Goal: Information Seeking & Learning: Check status

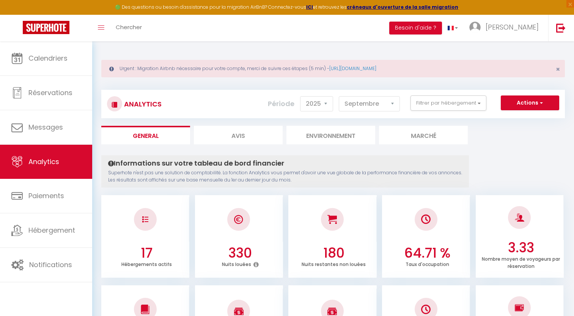
select select "2025"
select select "9"
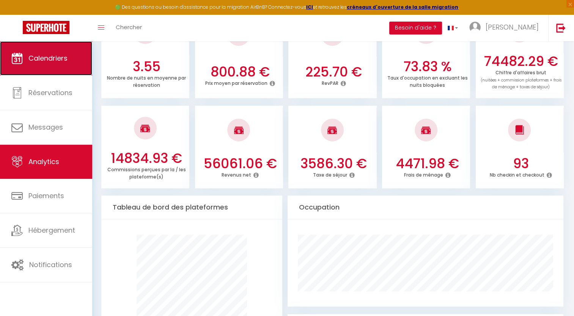
click at [62, 63] on span "Calendriers" at bounding box center [47, 57] width 39 height 9
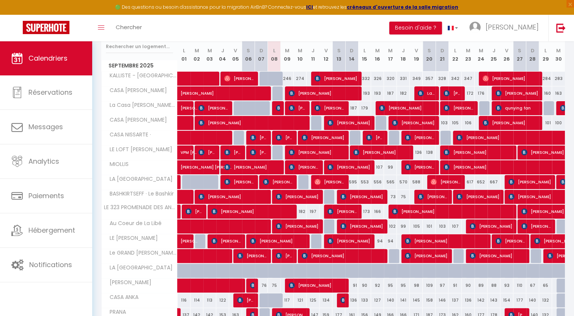
scroll to position [39, 0]
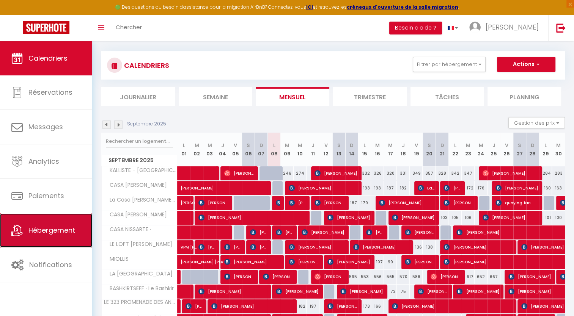
click at [63, 235] on link "Hébergement" at bounding box center [46, 230] width 92 height 34
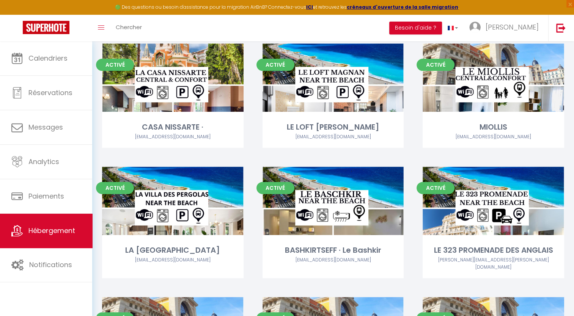
scroll to position [201, 0]
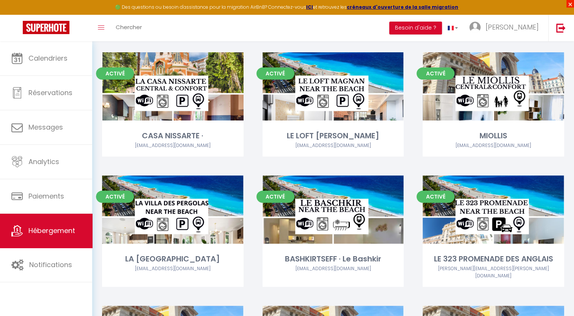
click at [568, 3] on span "×" at bounding box center [570, 4] width 8 height 8
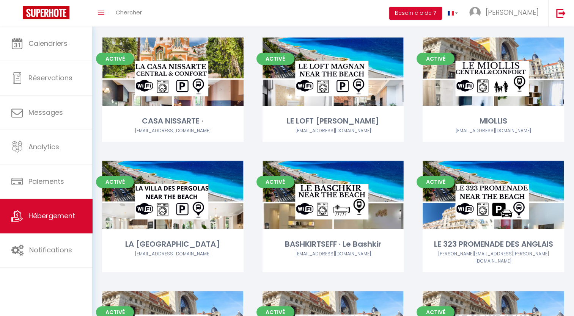
scroll to position [0, 0]
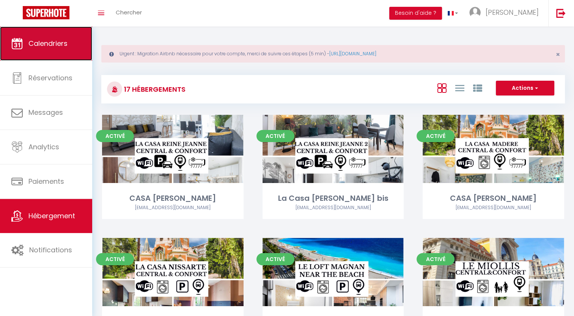
click at [66, 49] on link "Calendriers" at bounding box center [46, 44] width 92 height 34
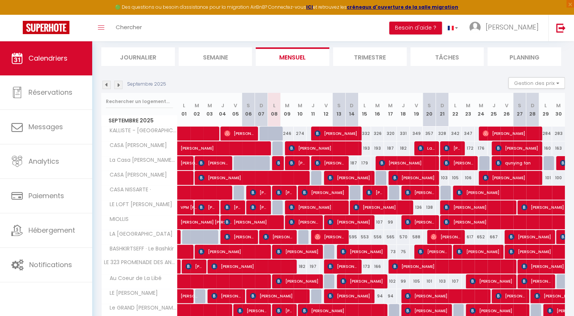
scroll to position [63, 0]
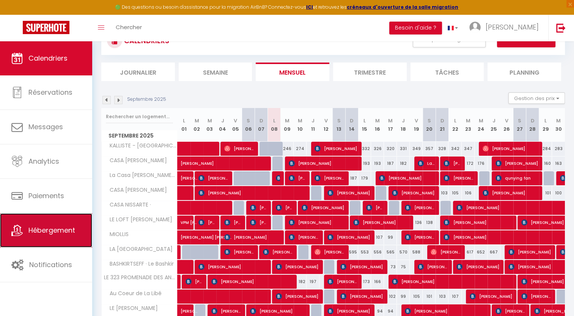
click at [68, 231] on span "Hébergement" at bounding box center [51, 230] width 47 height 9
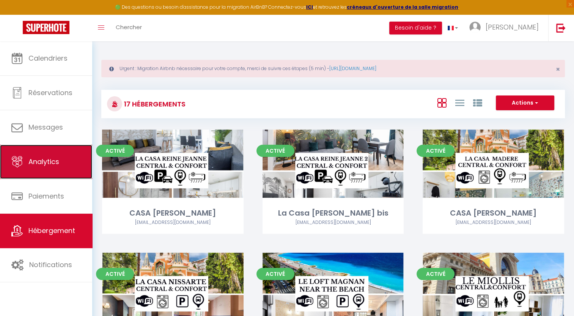
click at [36, 175] on link "Analytics" at bounding box center [46, 162] width 92 height 34
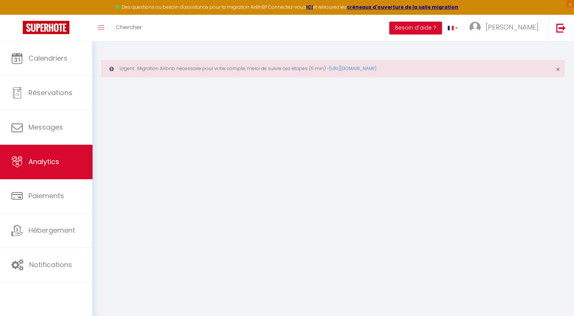
select select "2025"
select select "9"
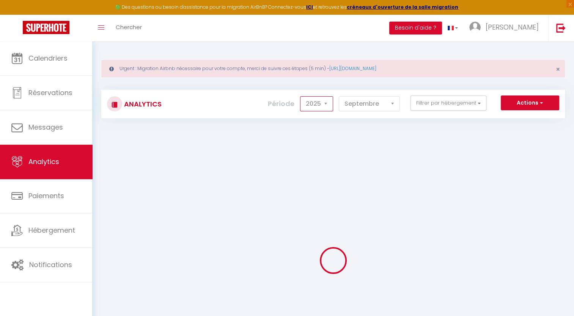
click at [326, 103] on select "2014 2015 2016 2017 2018 2019 2020 2021 2022 2023 2024 2025 2026 2027" at bounding box center [316, 103] width 33 height 15
select select "2024"
click at [301, 96] on select "2014 2015 2016 2017 2018 2019 2020 2021 2022 2023 2024 2025 2026 2027" at bounding box center [316, 103] width 33 height 15
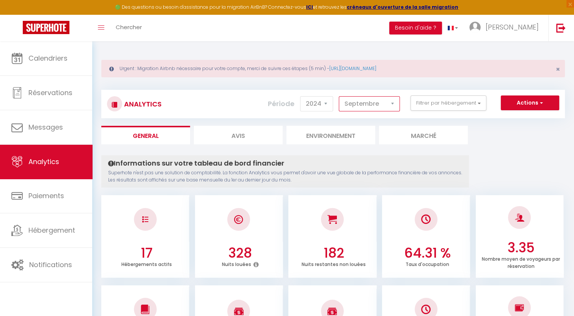
click at [378, 105] on select "[PERSON_NAME] Mars [PERSON_NAME] Juin Juillet Août Septembre Octobre Novembre D…" at bounding box center [369, 103] width 61 height 15
drag, startPoint x: 449, startPoint y: 91, endPoint x: 452, endPoint y: 101, distance: 10.8
click at [452, 101] on div "Analytics Actions Génération SuperConciergerie Génération SuperAnalyzer Générat…" at bounding box center [332, 104] width 463 height 28
click at [452, 101] on button "Filtrer par hébergement" at bounding box center [448, 103] width 76 height 15
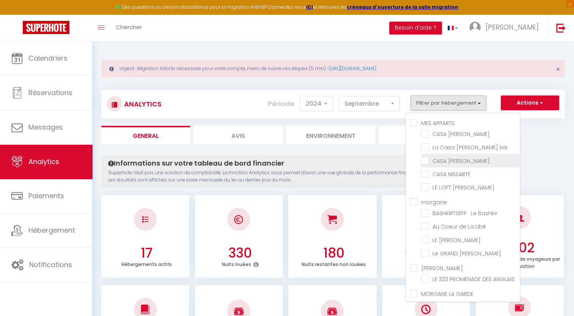
click at [425, 158] on MADERE "checkbox" at bounding box center [470, 160] width 99 height 8
checkbox MADERE "true"
checkbox JEANNE "false"
checkbox bis "false"
checkbox · "false"
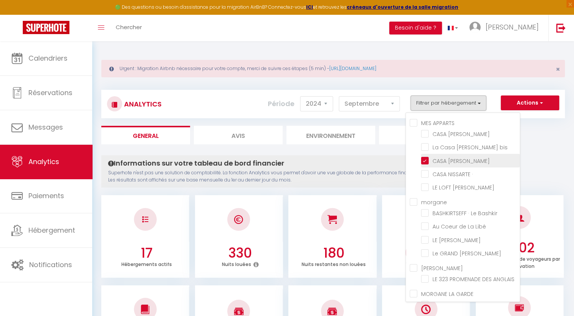
checkbox MAGNAN "false"
checkbox Bashkir "false"
checkbox Libé "false"
checkbox JEAN "false"
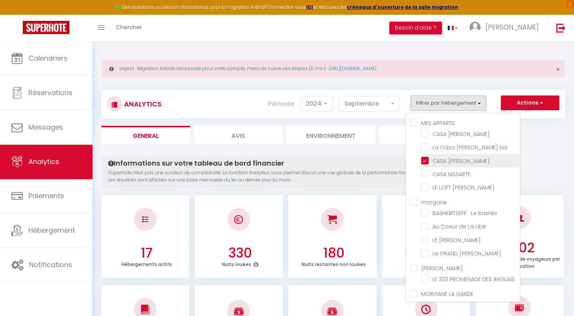
checkbox ANGLAIS "false"
checkbox input "false"
checkbox ANKA "false"
checkbox input "false"
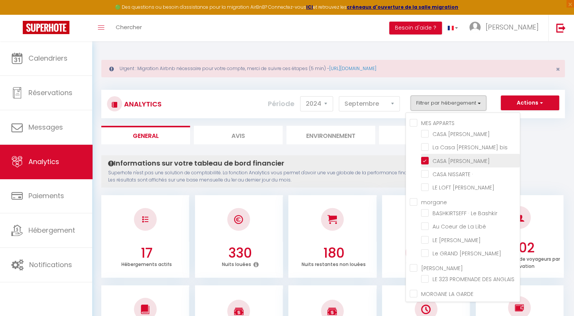
checkbox PERGOLAS "false"
checkbox LAURENT "false"
checkbox NICE "false"
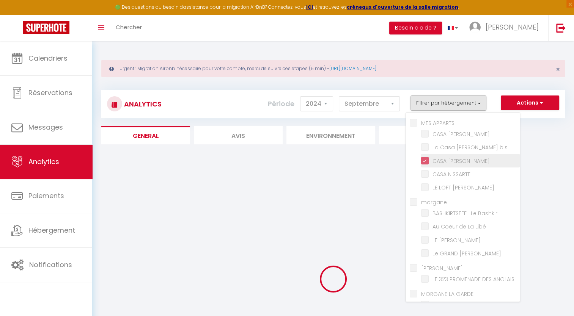
checkbox JEANNE "false"
checkbox bis "false"
checkbox · "false"
checkbox MAGNAN "false"
checkbox Bashkir "false"
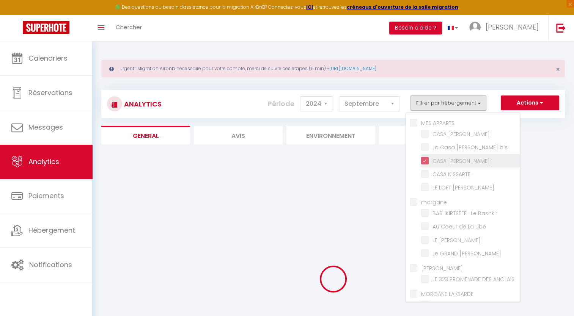
checkbox Libé "false"
checkbox JEAN "false"
checkbox ANGLAIS "false"
checkbox input "false"
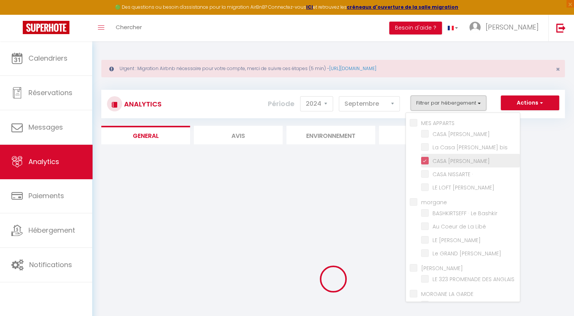
checkbox ANKA "false"
checkbox input "false"
checkbox PERGOLAS "false"
checkbox LAURENT "false"
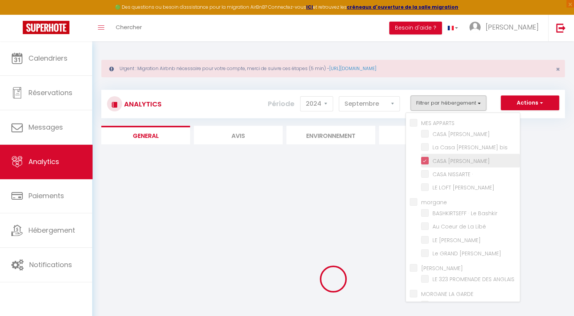
checkbox NICE "false"
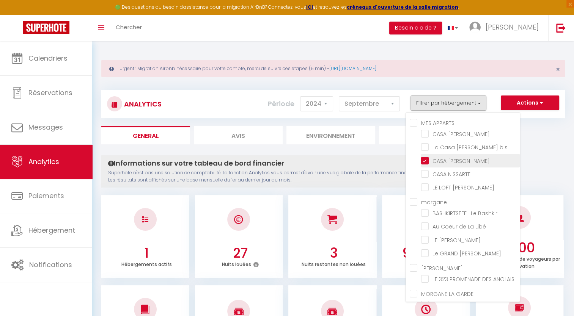
click at [425, 158] on MADERE "checkbox" at bounding box center [470, 160] width 99 height 8
checkbox MADERE "false"
checkbox JEANNE "false"
checkbox bis "false"
checkbox · "false"
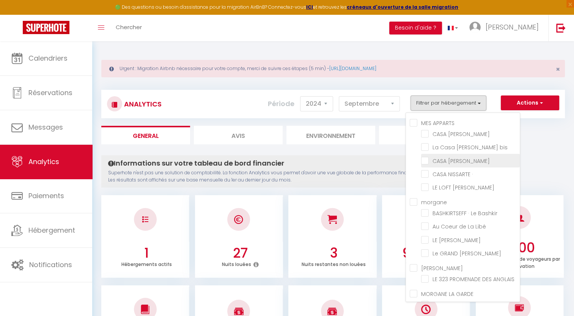
checkbox MAGNAN "false"
checkbox Bashkir "false"
checkbox Libé "false"
checkbox JEAN "false"
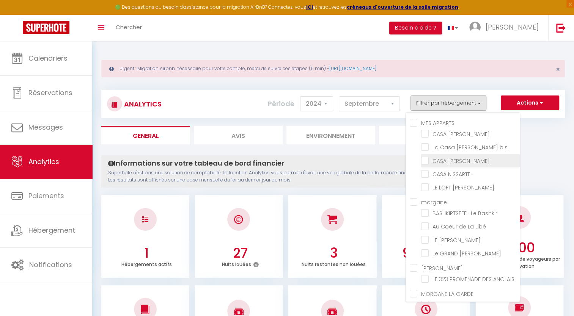
checkbox ANGLAIS "false"
checkbox input "false"
checkbox ANKA "false"
checkbox input "false"
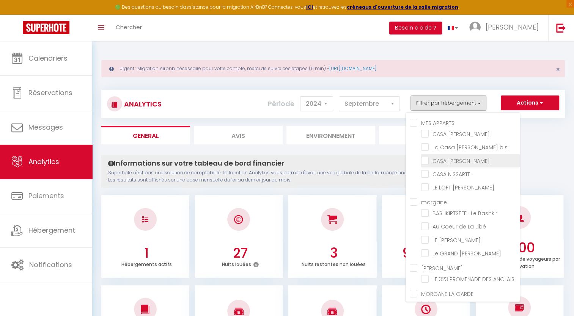
checkbox PERGOLAS "false"
checkbox LAURENT "false"
checkbox NICE "false"
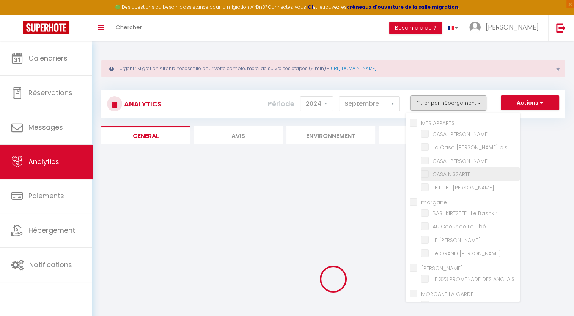
checkbox JEANNE "false"
checkbox bis "false"
checkbox · "false"
checkbox MAGNAN "false"
checkbox Bashkir "false"
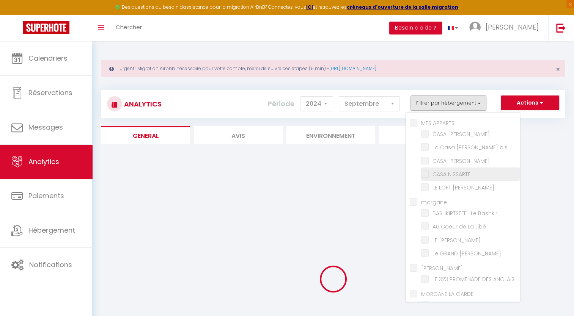
checkbox Libé "false"
checkbox JEAN "false"
checkbox ANGLAIS "false"
checkbox input "false"
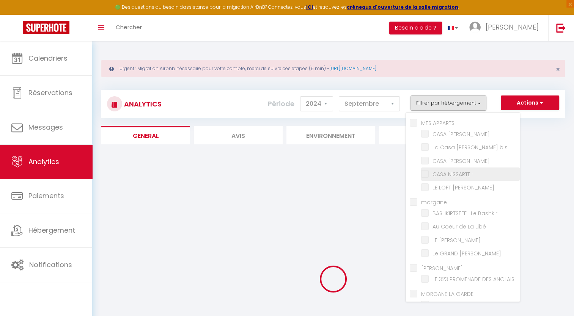
checkbox ANKA "false"
checkbox input "false"
checkbox PERGOLAS "false"
checkbox LAURENT "false"
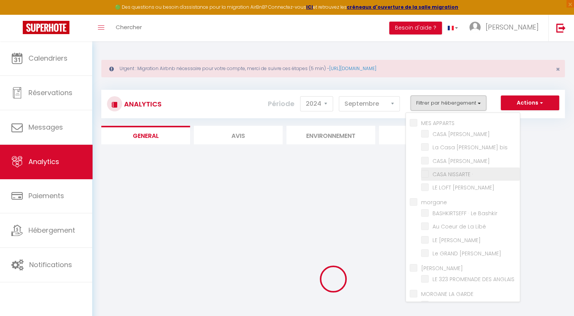
checkbox NICE "false"
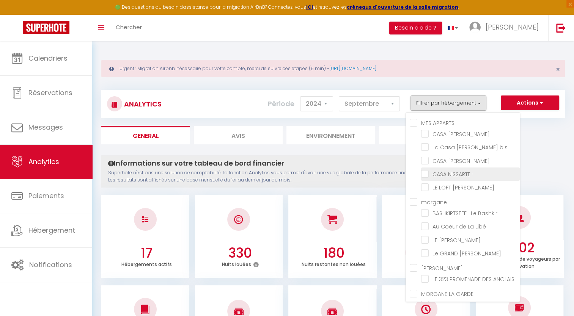
click at [426, 174] on · "checkbox" at bounding box center [470, 174] width 99 height 8
checkbox · "true"
checkbox JEANNE "false"
checkbox bis "false"
checkbox MAGNAN "false"
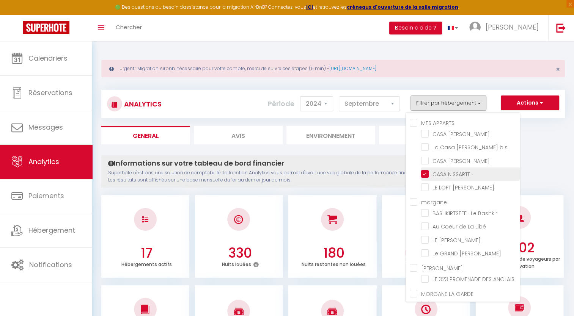
checkbox Bashkir "false"
checkbox Libé "false"
checkbox JEAN "false"
checkbox ANGLAIS "false"
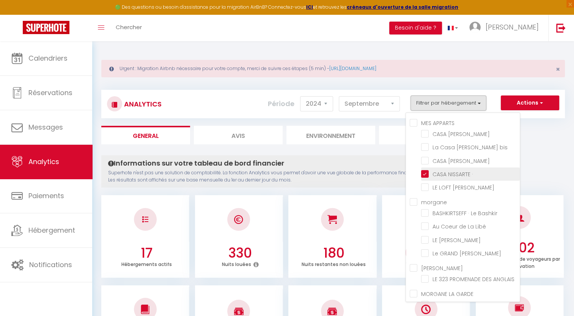
checkbox input "false"
checkbox ANKA "false"
checkbox input "false"
checkbox PERGOLAS "false"
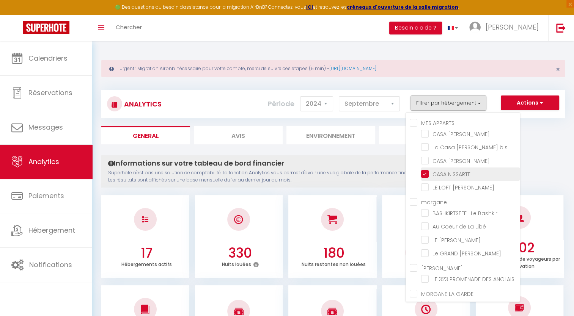
checkbox LAURENT "false"
checkbox NICE "false"
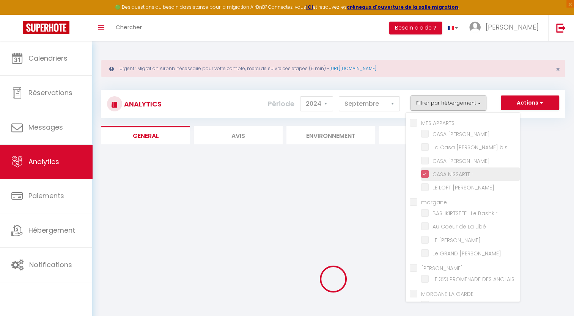
checkbox JEANNE "false"
checkbox bis "false"
checkbox MAGNAN "false"
checkbox Bashkir "false"
checkbox Libé "false"
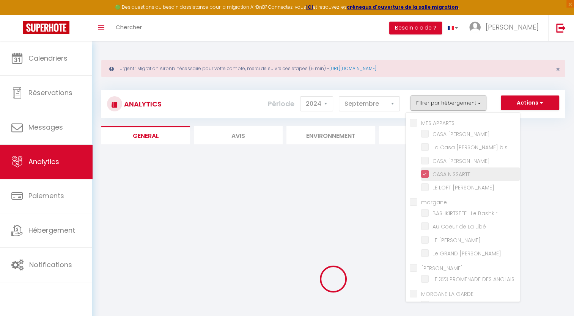
checkbox JEAN "false"
checkbox ANGLAIS "false"
checkbox input "false"
checkbox ANKA "false"
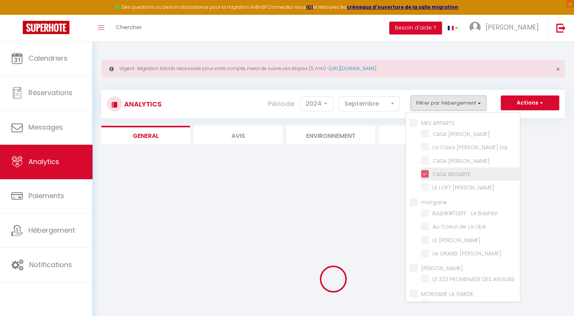
checkbox input "false"
checkbox PERGOLAS "false"
checkbox LAURENT "false"
checkbox NICE "false"
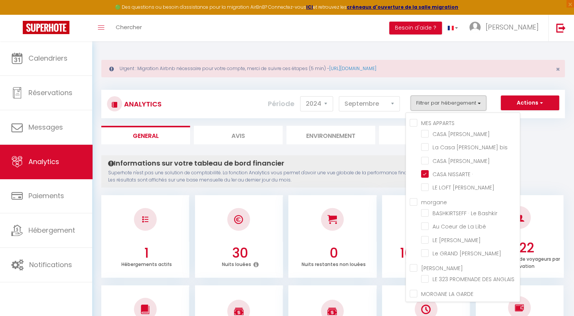
click at [382, 169] on p "Superhote n'est pas une solution de comptabilité. La fonction Analytics vous pe…" at bounding box center [285, 176] width 354 height 14
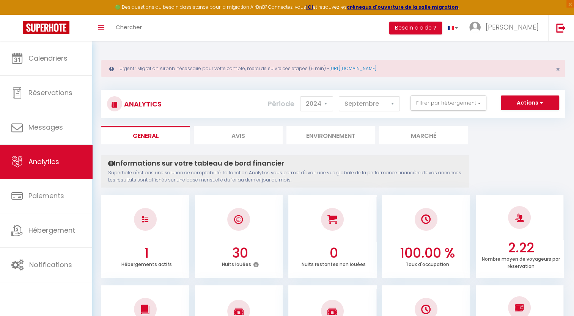
drag, startPoint x: 395, startPoint y: 94, endPoint x: 377, endPoint y: 104, distance: 21.2
click at [377, 104] on div "Analytics Actions Génération SuperConciergerie Génération SuperAnalyzer Générat…" at bounding box center [332, 104] width 463 height 28
click at [377, 104] on select "[PERSON_NAME] Mars [PERSON_NAME] Juin Juillet Août Septembre Octobre Novembre D…" at bounding box center [369, 103] width 61 height 15
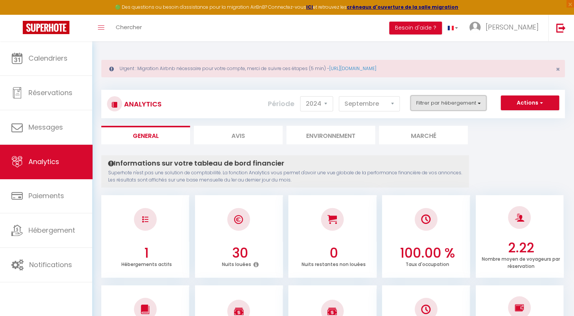
click at [449, 109] on button "Filtrer par hébergement" at bounding box center [448, 103] width 76 height 15
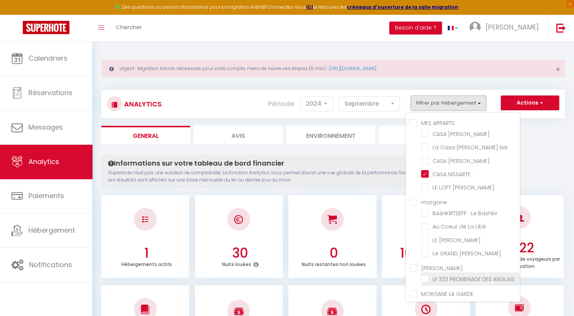
click at [427, 275] on ANGLAIS "checkbox" at bounding box center [470, 279] width 99 height 8
checkbox ANGLAIS "true"
checkbox JEANNE "false"
checkbox bis "false"
checkbox MAGNAN "false"
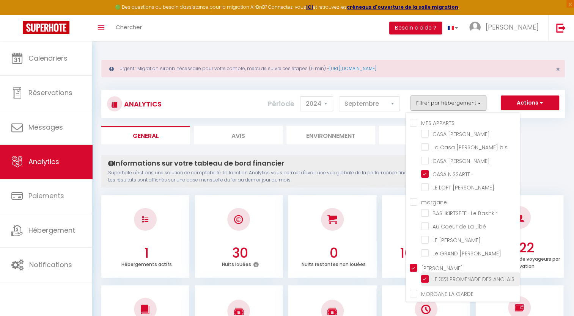
checkbox Bashkir "false"
checkbox Libé "false"
checkbox JEAN "false"
checkbox input "true"
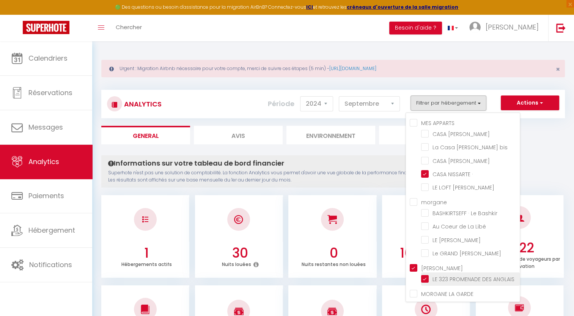
checkbox input "false"
checkbox ANKA "false"
checkbox input "false"
checkbox PERGOLAS "false"
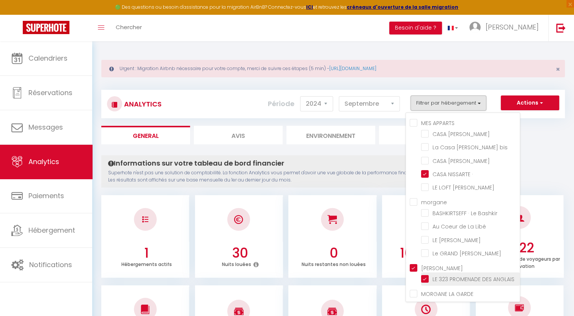
checkbox LAURENT "false"
checkbox NICE "false"
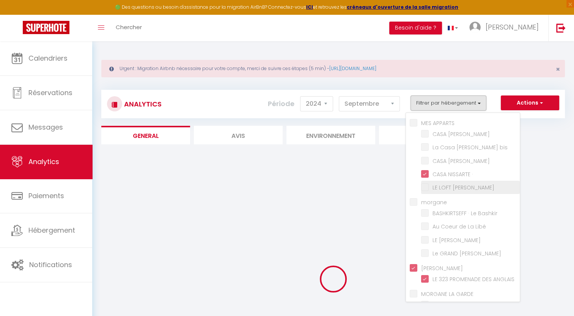
checkbox JEANNE "false"
checkbox bis "false"
checkbox MAGNAN "false"
checkbox Bashkir "false"
checkbox Libé "false"
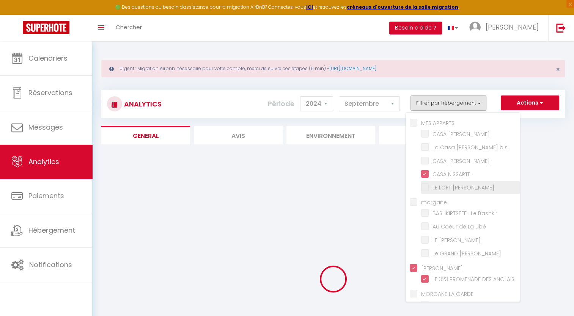
checkbox JEAN "false"
checkbox input "false"
checkbox ANKA "false"
checkbox input "false"
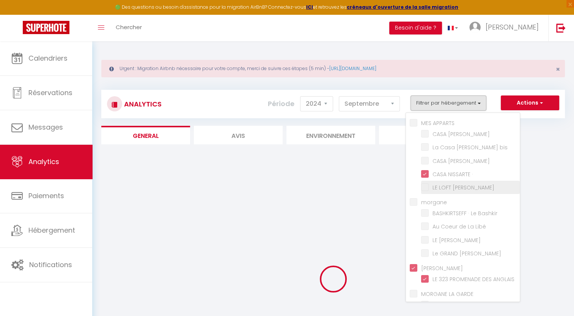
checkbox input "false"
checkbox PERGOLAS "false"
checkbox LAURENT "false"
checkbox NICE "false"
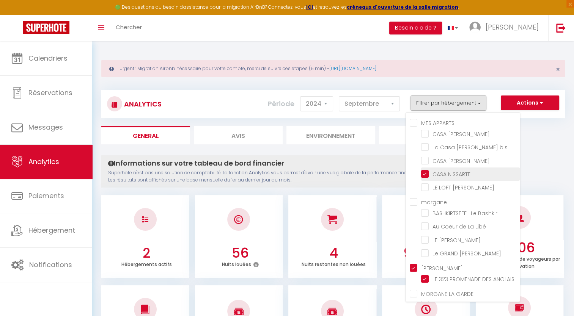
click at [428, 170] on · "checkbox" at bounding box center [470, 174] width 99 height 8
checkbox · "false"
checkbox JEANNE "false"
checkbox bis "false"
checkbox MAGNAN "false"
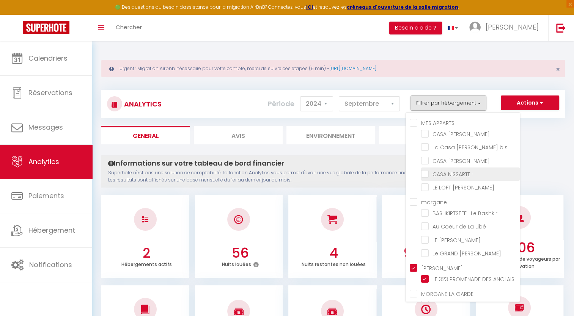
checkbox Bashkir "false"
checkbox Libé "false"
checkbox JEAN "false"
checkbox input "false"
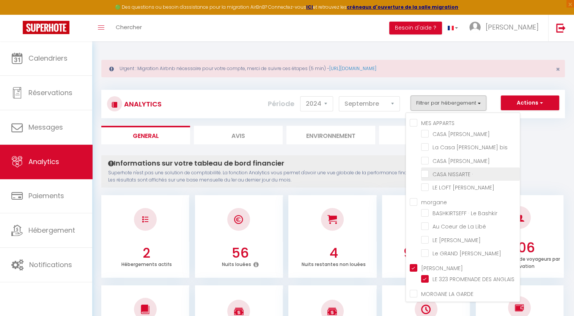
checkbox ANKA "false"
checkbox input "false"
checkbox PERGOLAS "false"
checkbox LAURENT "false"
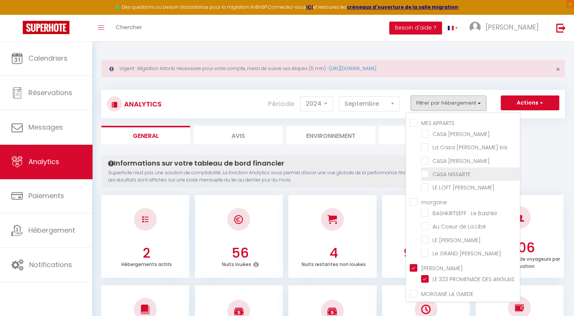
checkbox NICE "false"
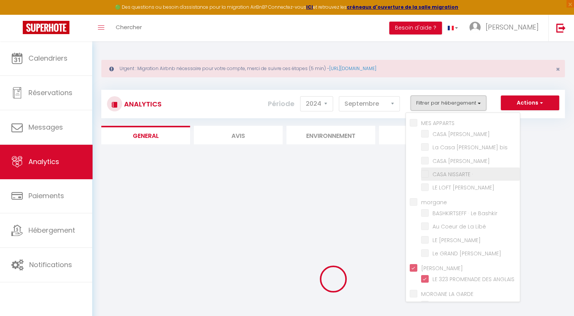
checkbox JEANNE "false"
checkbox bis "false"
checkbox MAGNAN "false"
checkbox Bashkir "false"
checkbox Libé "false"
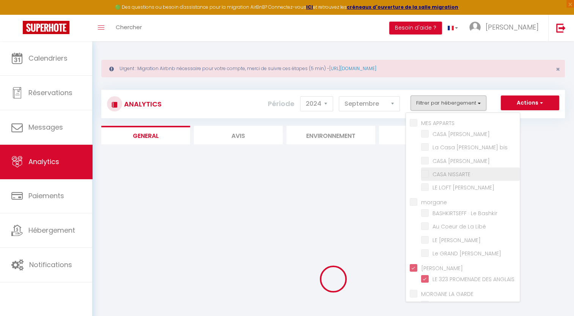
checkbox JEAN "false"
checkbox input "false"
checkbox ANKA "false"
checkbox input "false"
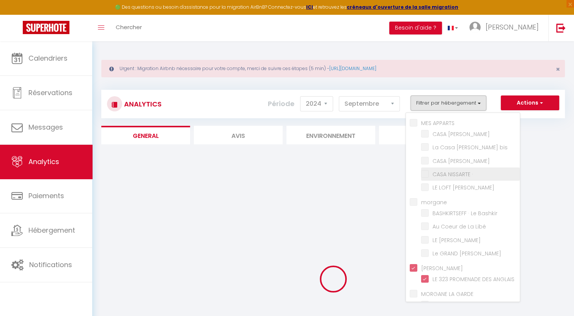
checkbox input "false"
checkbox PERGOLAS "false"
checkbox LAURENT "false"
checkbox NICE "false"
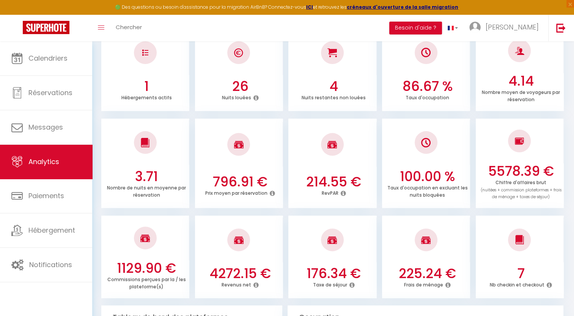
scroll to position [152, 0]
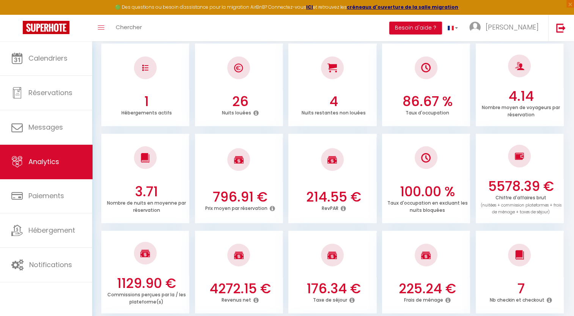
click at [255, 299] on icon at bounding box center [255, 300] width 5 height 6
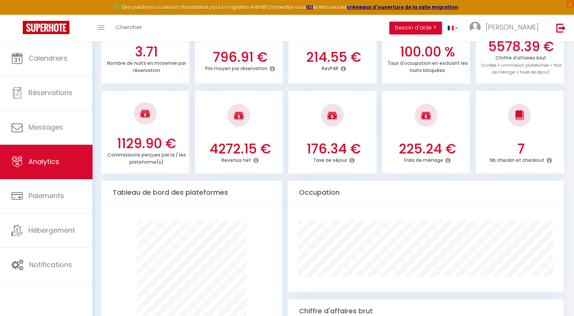
scroll to position [15, 0]
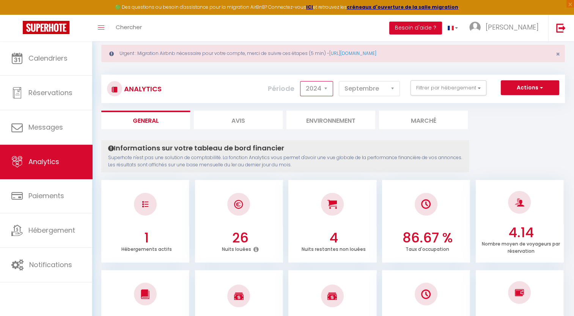
click at [328, 89] on select "2014 2015 2016 2017 2018 2019 2020 2021 2022 2023 2024 2025 2026 2027" at bounding box center [316, 88] width 33 height 15
click at [301, 81] on select "2014 2015 2016 2017 2018 2019 2020 2021 2022 2023 2024 2025 2026 2027" at bounding box center [316, 88] width 33 height 15
click at [312, 90] on select "2014 2015 2016 2017 2018 2019 2020 2021 2022 2023 2024 2025 2026 2027" at bounding box center [316, 88] width 33 height 15
select select "2024"
click at [301, 81] on select "2014 2015 2016 2017 2018 2019 2020 2021 2022 2023 2024 2025 2026 2027" at bounding box center [316, 88] width 33 height 15
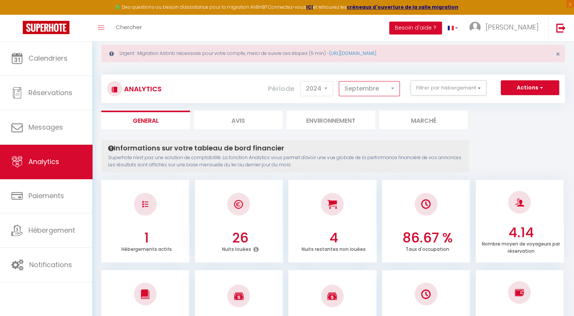
click at [378, 85] on select "[PERSON_NAME] Mars [PERSON_NAME] Juin Juillet Août Septembre Octobre Novembre D…" at bounding box center [369, 88] width 61 height 15
select select "10"
click at [339, 81] on select "[PERSON_NAME] Mars [PERSON_NAME] Juin Juillet Août Septembre Octobre Novembre D…" at bounding box center [369, 88] width 61 height 15
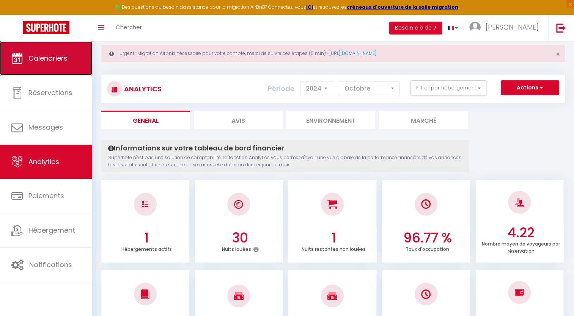
click at [57, 51] on link "Calendriers" at bounding box center [46, 58] width 92 height 34
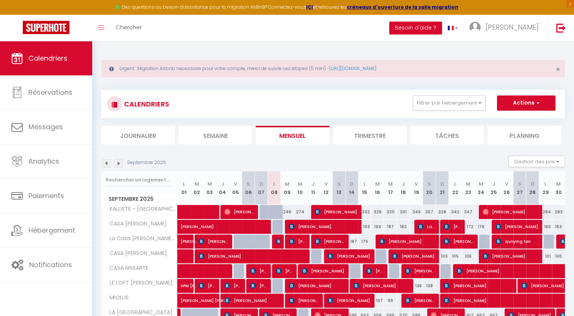
click at [322, 161] on div "Septembre 2025 Gestion des prix Nb Nuits minimum Règles Disponibilité" at bounding box center [332, 164] width 463 height 16
click at [331, 170] on div "Septembre 2025 Gestion des prix Nb Nuits minimum Règles Disponibilité" at bounding box center [332, 164] width 463 height 16
